Goal: Transaction & Acquisition: Purchase product/service

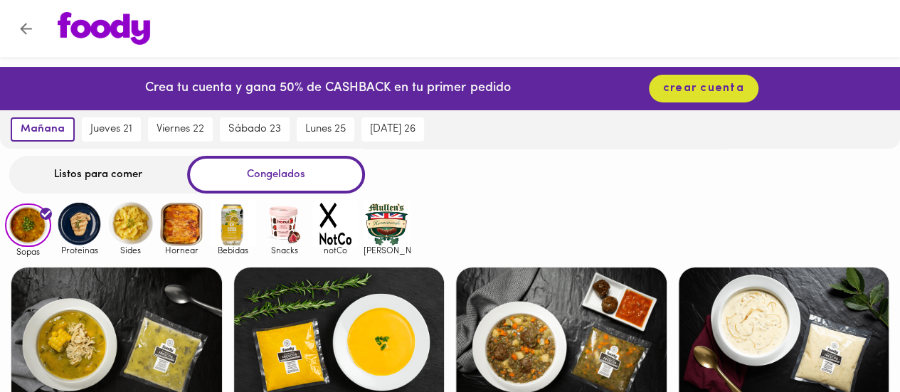
click at [112, 179] on div "Listos para comer" at bounding box center [98, 175] width 178 height 38
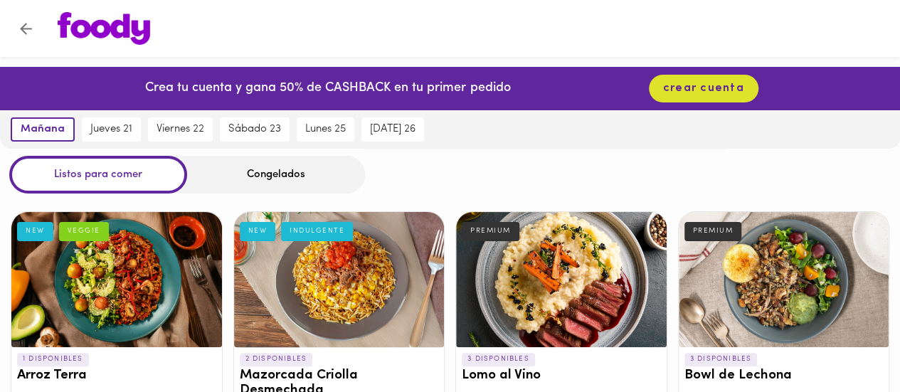
click at [272, 170] on div "Congelados" at bounding box center [276, 175] width 178 height 38
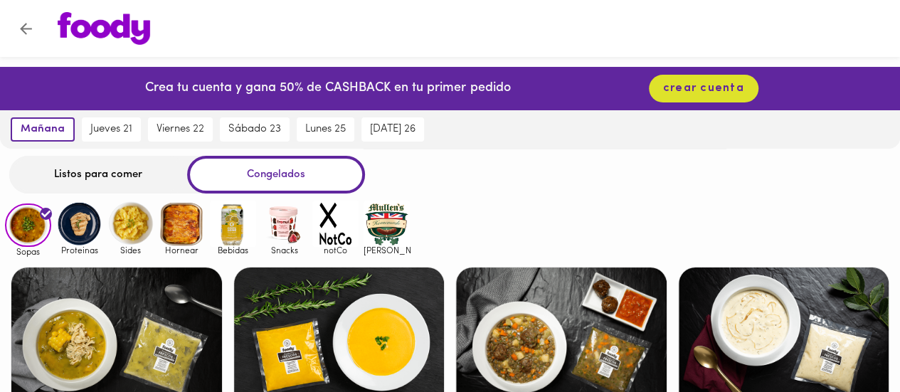
click at [179, 225] on img at bounding box center [182, 224] width 46 height 46
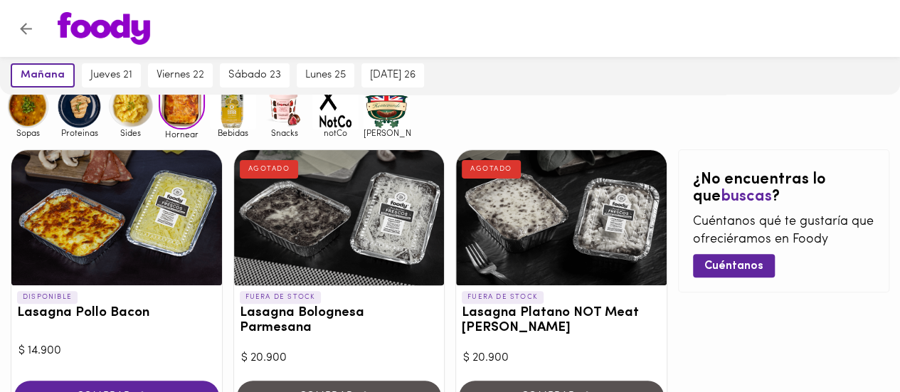
scroll to position [131, 0]
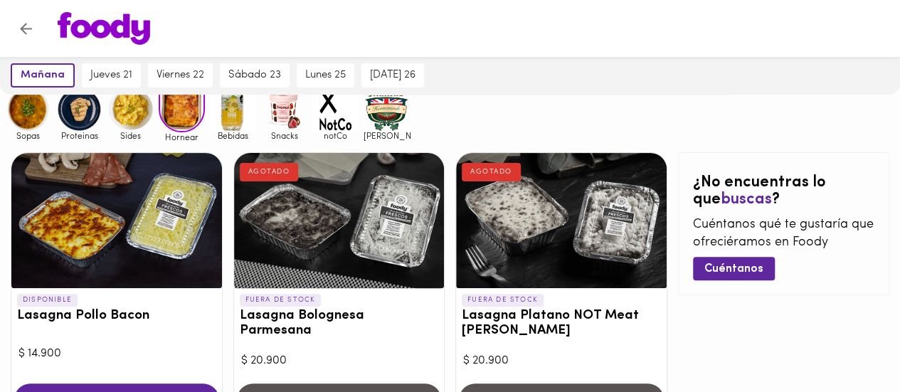
click at [85, 123] on img at bounding box center [79, 109] width 46 height 46
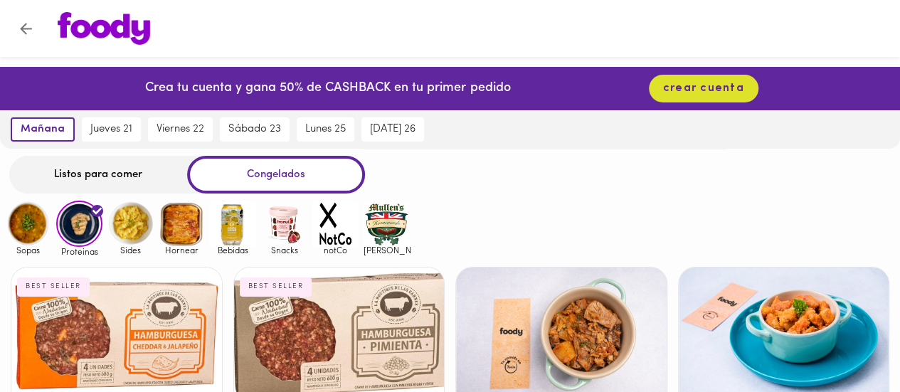
drag, startPoint x: 898, startPoint y: 120, endPoint x: 909, endPoint y: 154, distance: 35.1
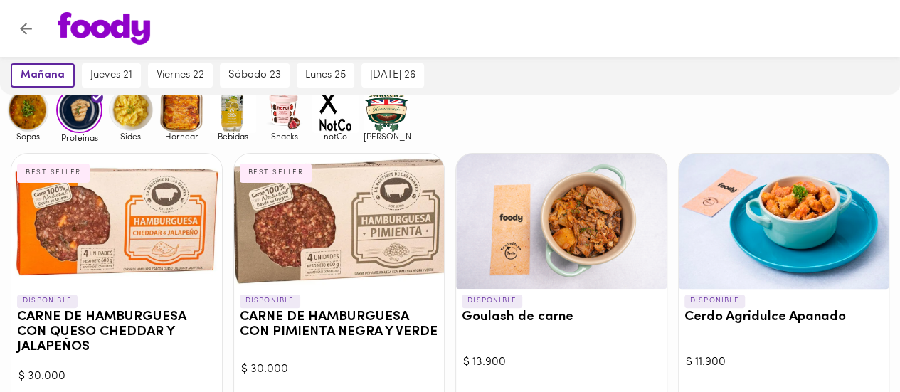
scroll to position [75, 0]
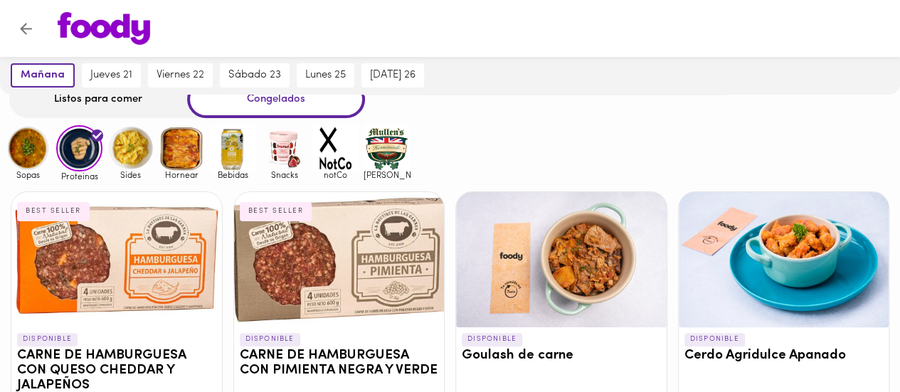
click at [186, 159] on img at bounding box center [182, 148] width 46 height 46
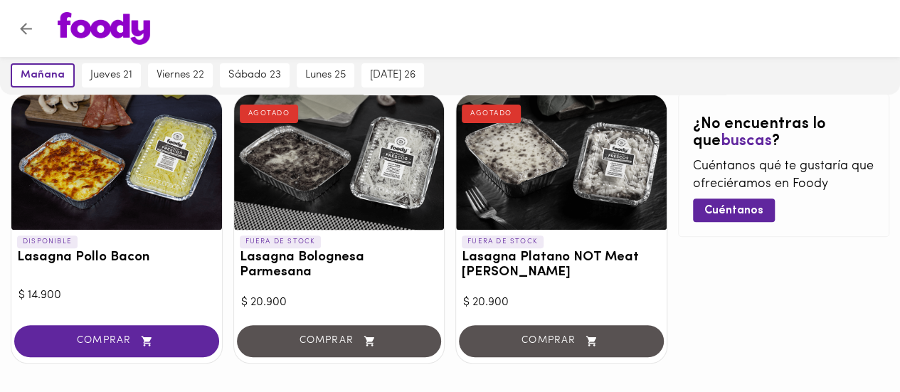
scroll to position [195, 0]
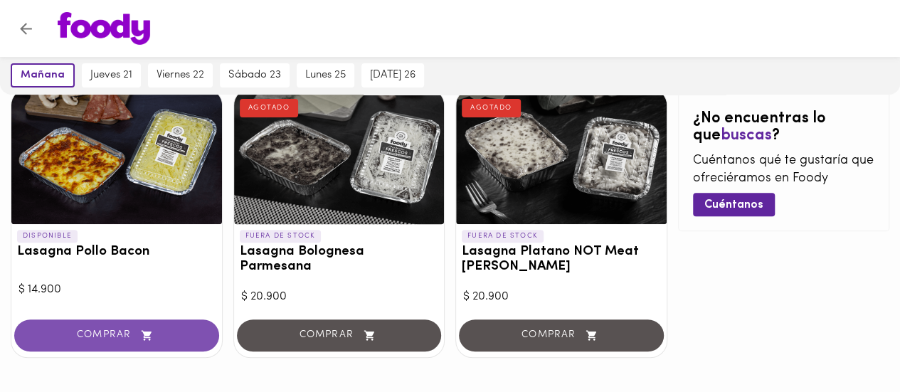
click at [103, 329] on span "COMPRAR" at bounding box center [116, 335] width 169 height 12
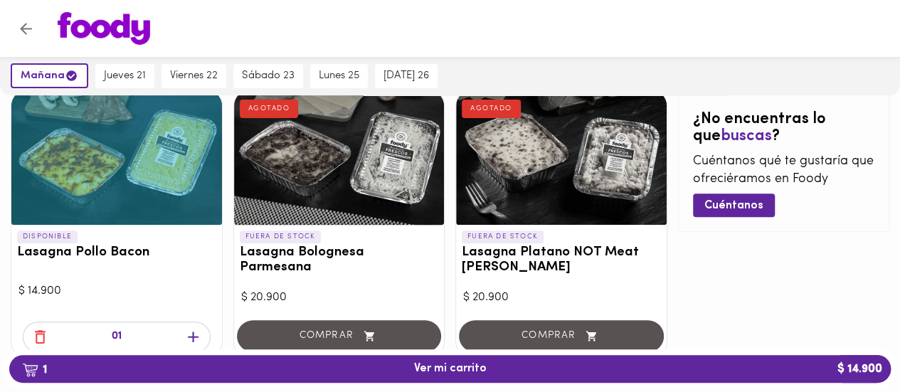
click at [195, 332] on icon "button" at bounding box center [193, 337] width 18 height 18
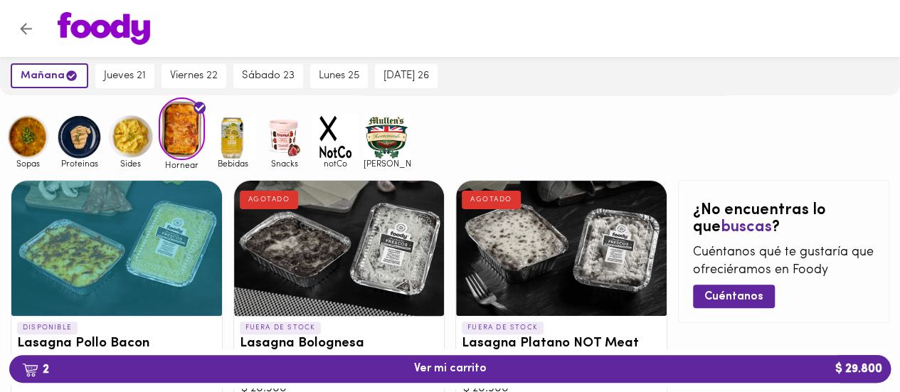
scroll to position [101, 0]
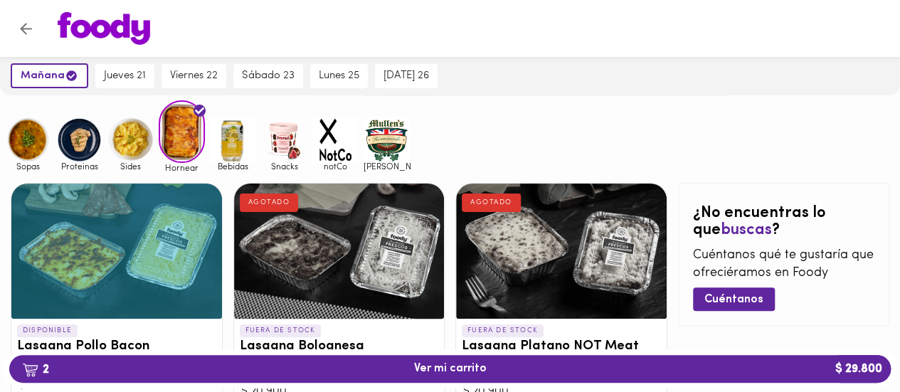
click at [125, 149] on img at bounding box center [130, 140] width 46 height 46
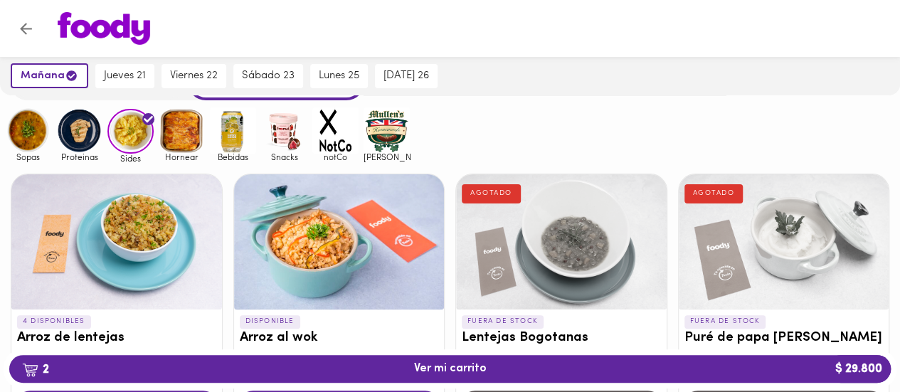
scroll to position [85, 0]
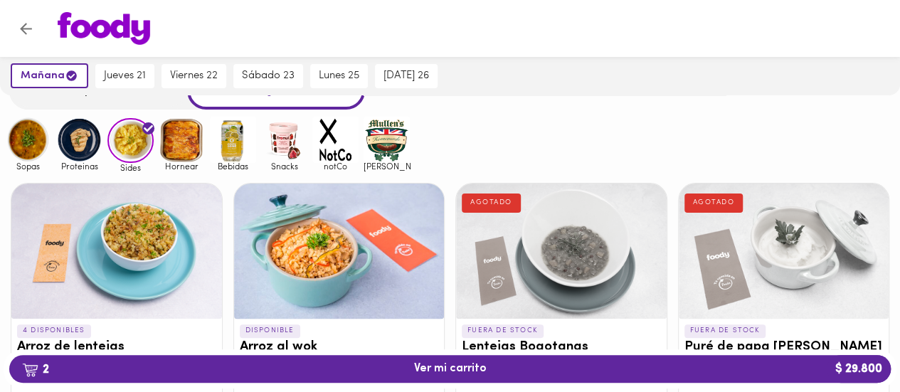
click at [87, 150] on img at bounding box center [79, 140] width 46 height 46
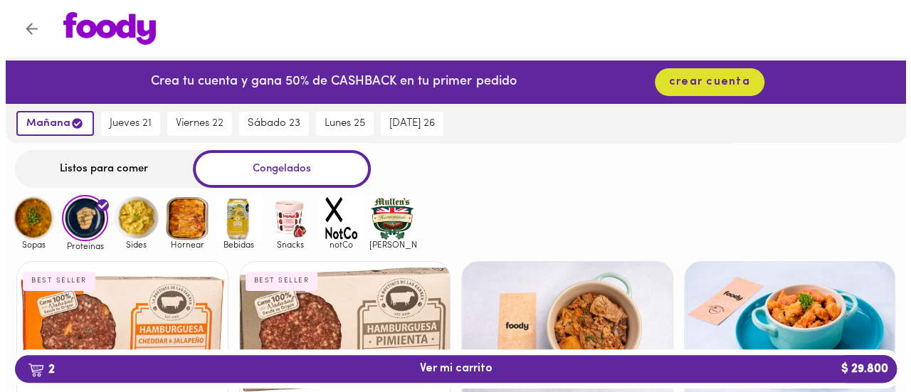
scroll to position [5, 0]
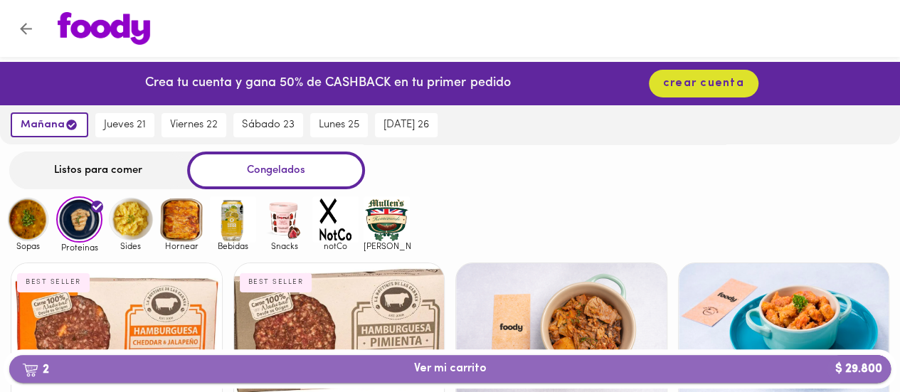
click at [438, 368] on span "2 Ver mi carrito $ 29.800" at bounding box center [450, 369] width 73 height 14
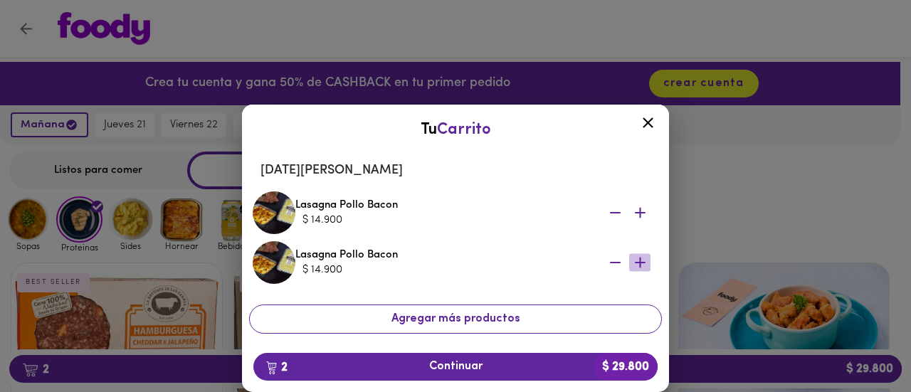
click at [631, 267] on icon "button" at bounding box center [640, 263] width 18 height 18
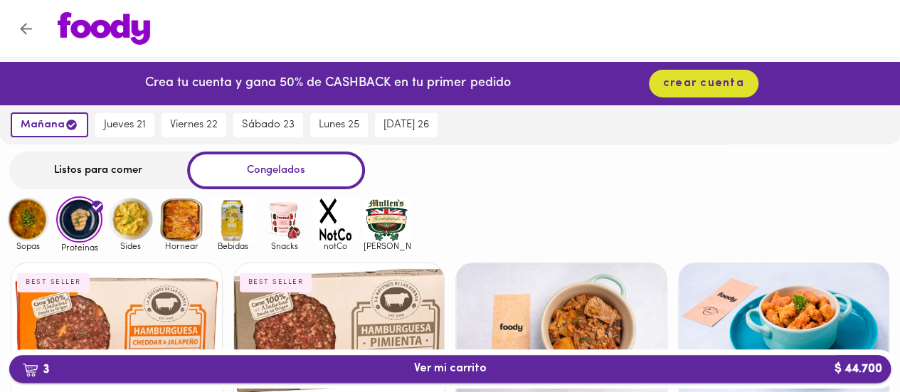
click at [475, 364] on span "3 Ver mi carrito $ 44.700" at bounding box center [450, 369] width 73 height 14
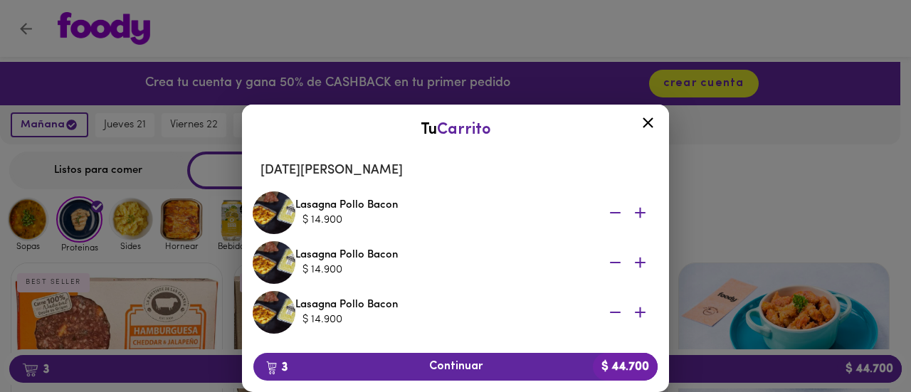
click at [606, 214] on icon "button" at bounding box center [615, 213] width 18 height 18
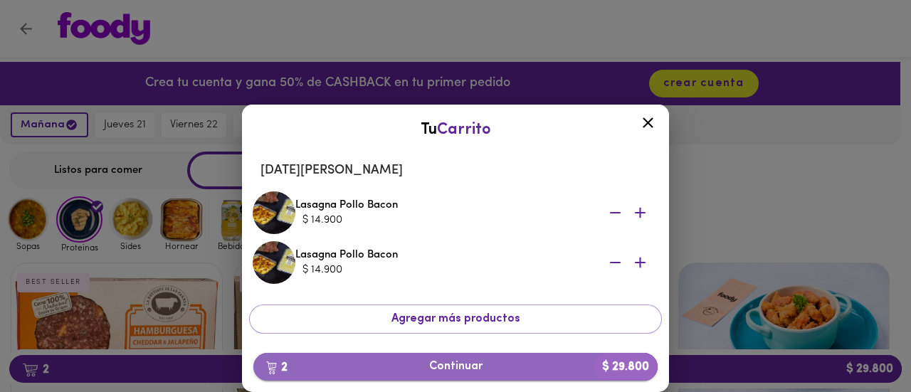
click at [528, 358] on button "2 Continuar $ 29.800" at bounding box center [455, 367] width 404 height 28
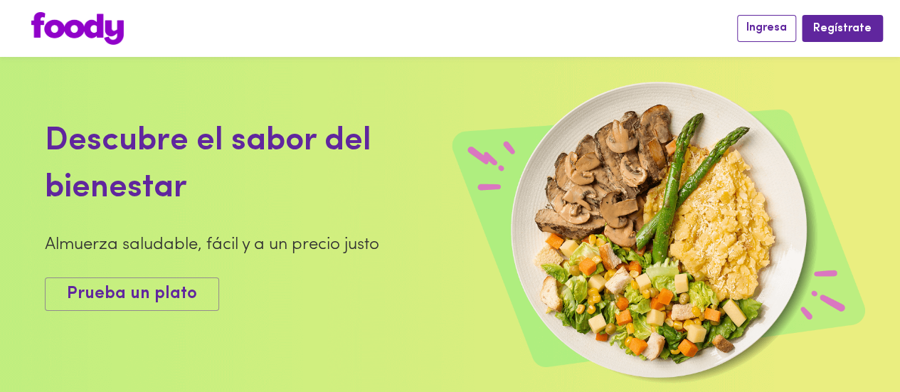
click at [766, 27] on span "Ingresa" at bounding box center [766, 28] width 41 height 14
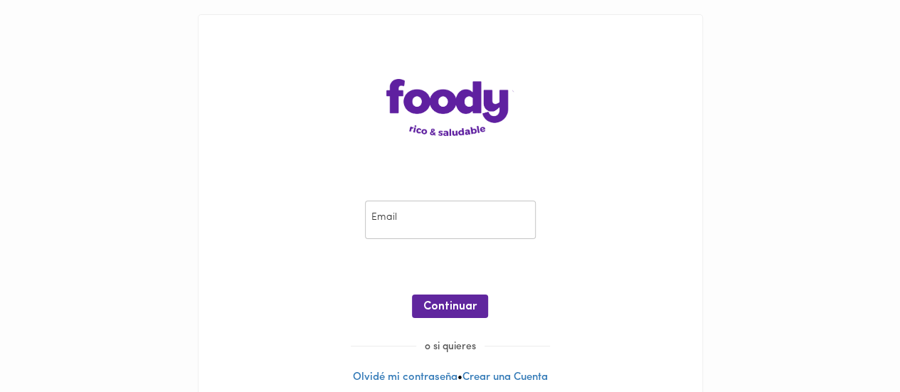
click at [478, 231] on input "email" at bounding box center [450, 220] width 171 height 39
type input "[EMAIL_ADDRESS][DOMAIN_NAME]"
click at [457, 307] on span "Continuar" at bounding box center [449, 307] width 53 height 14
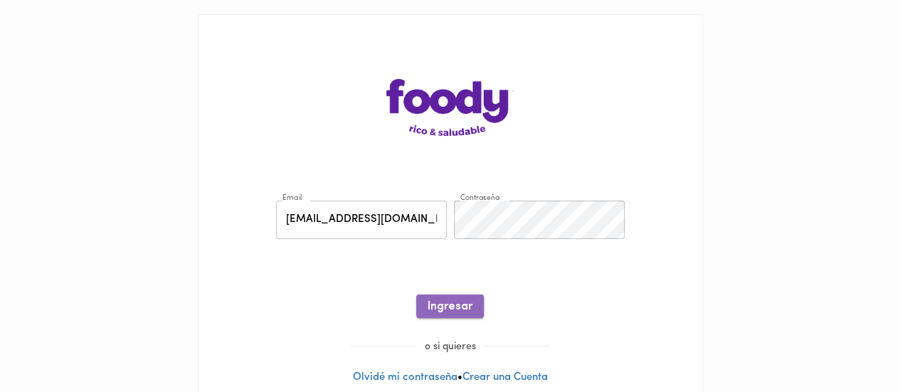
click at [452, 304] on span "Ingresar" at bounding box center [450, 307] width 45 height 14
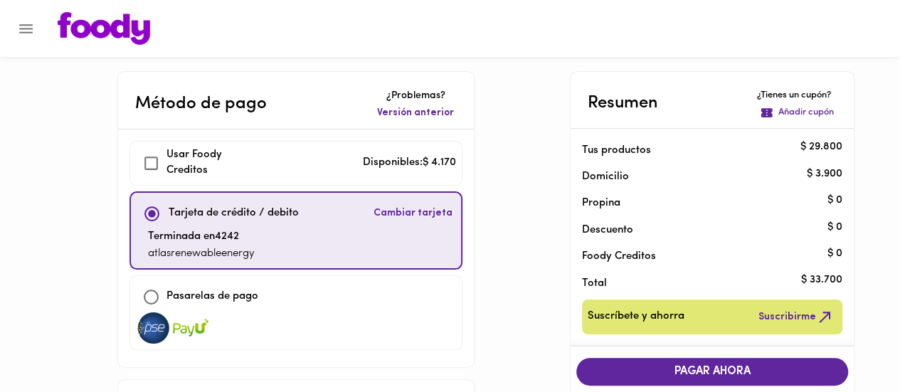
checkbox input "true"
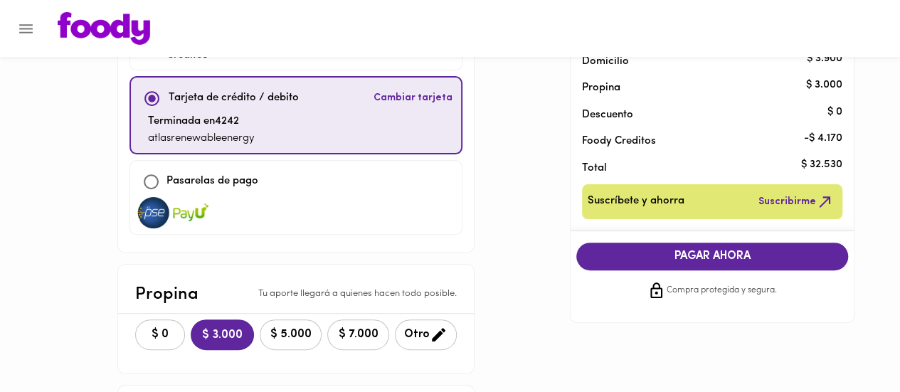
scroll to position [125, 0]
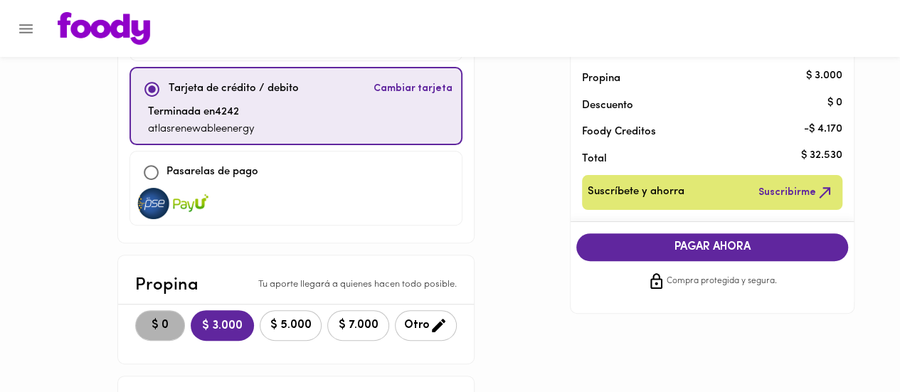
click at [144, 319] on span "$ 0" at bounding box center [159, 326] width 31 height 14
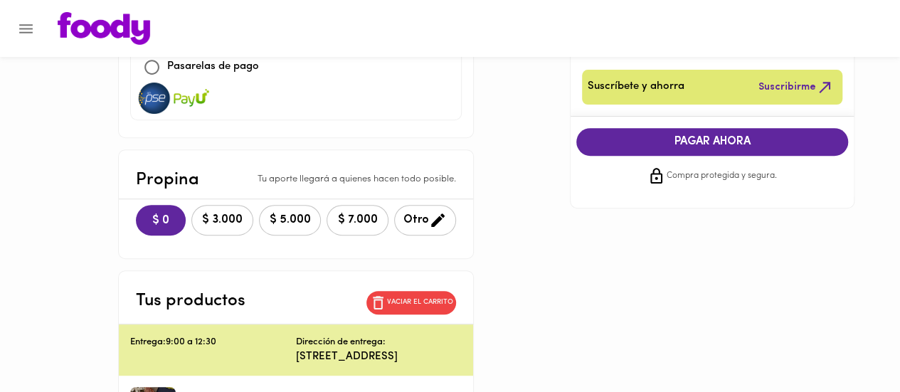
scroll to position [215, 0]
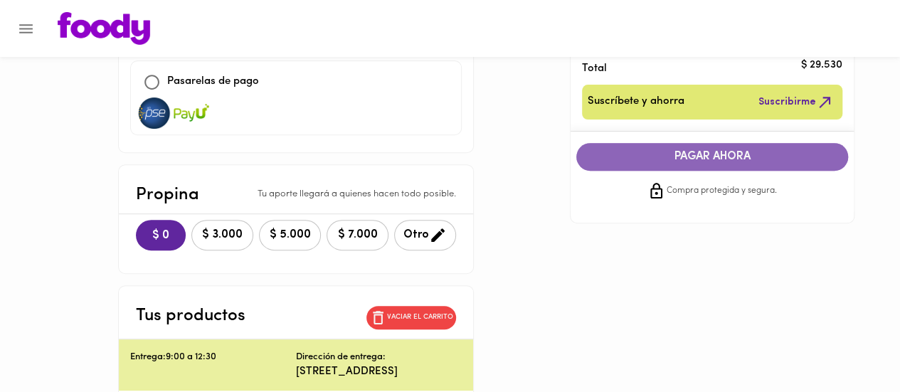
click at [739, 159] on span "PAGAR AHORA" at bounding box center [712, 157] width 243 height 14
